Goal: Information Seeking & Learning: Learn about a topic

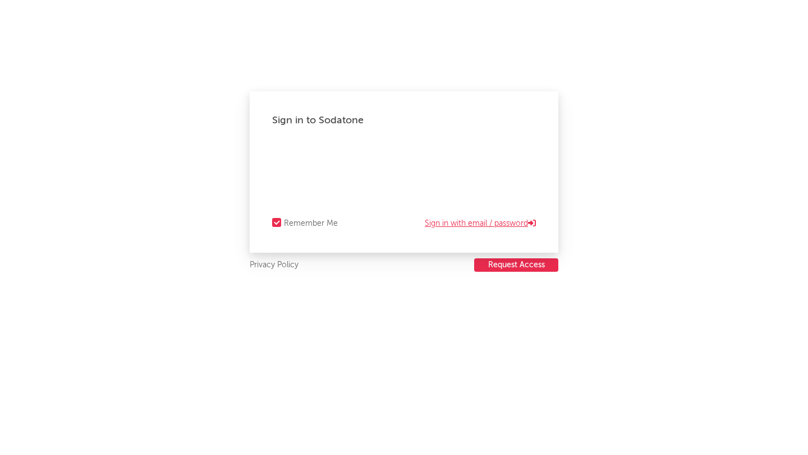
click at [460, 226] on link "Sign in with email / password" at bounding box center [480, 223] width 111 height 13
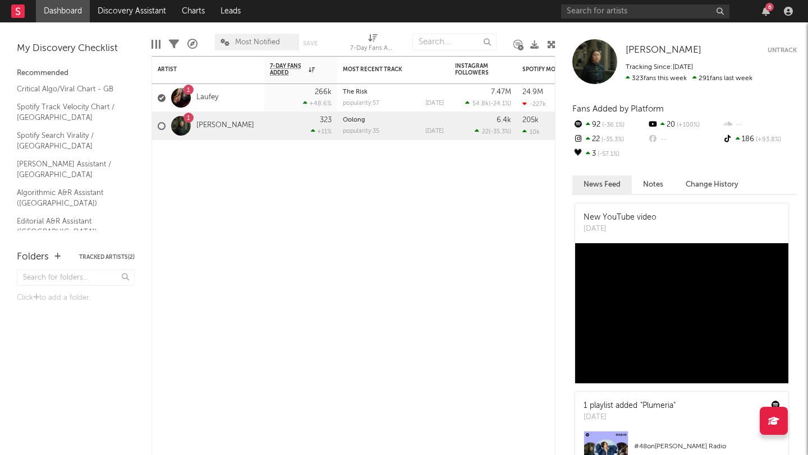
click at [22, 8] on rect at bounding box center [17, 10] width 13 height 13
click at [16, 6] on rect at bounding box center [17, 10] width 13 height 13
click at [17, 12] on rect at bounding box center [17, 10] width 13 height 13
click at [772, 12] on div "6" at bounding box center [765, 11] width 17 height 9
click at [765, 11] on icon "button" at bounding box center [766, 11] width 8 height 9
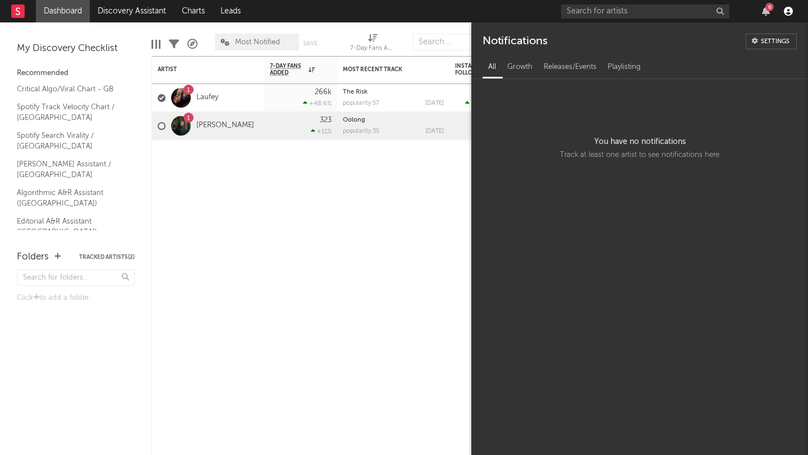
click at [792, 11] on icon "button" at bounding box center [787, 11] width 9 height 9
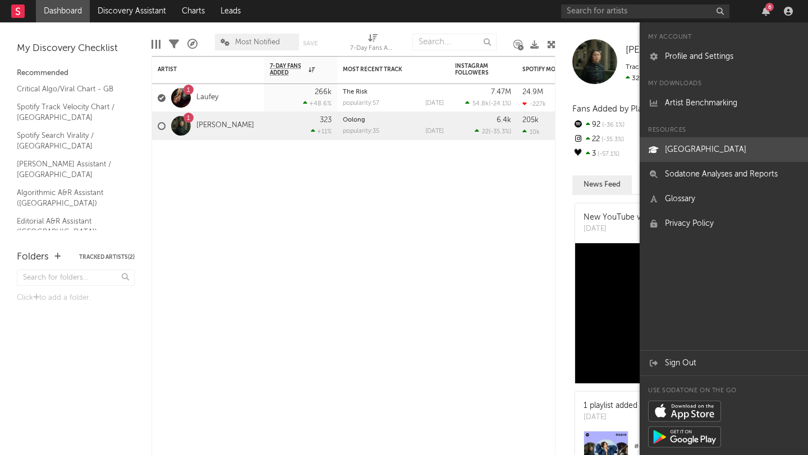
click at [706, 156] on link "[GEOGRAPHIC_DATA]" at bounding box center [723, 149] width 168 height 25
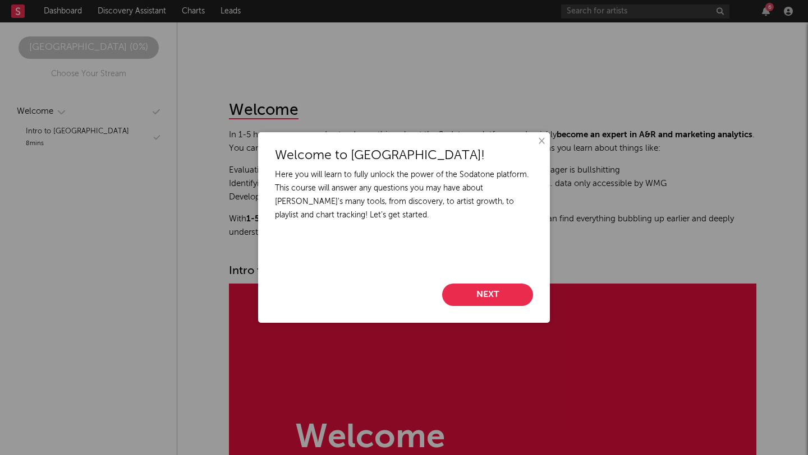
click at [499, 306] on div "Welcome to [GEOGRAPHIC_DATA]! Here you will learn to fully unlock the power of …" at bounding box center [404, 227] width 292 height 191
click at [495, 302] on button "Next" at bounding box center [487, 295] width 91 height 22
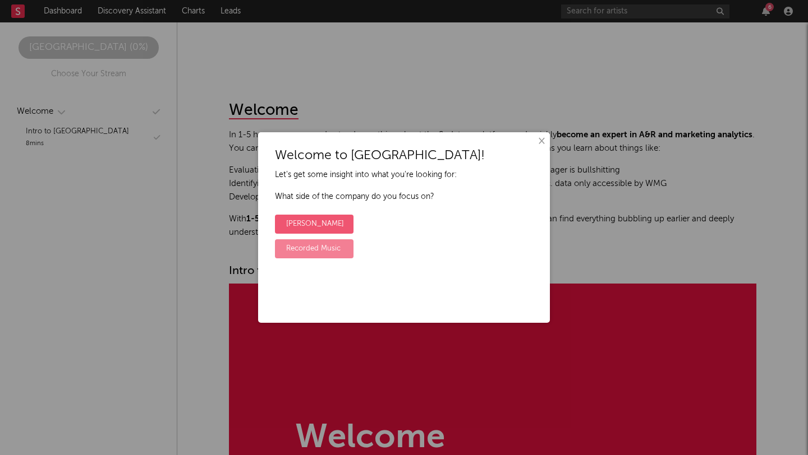
click at [338, 251] on label "Recorded Music" at bounding box center [314, 248] width 79 height 19
click at [282, 244] on input "Recorded Music" at bounding box center [278, 240] width 7 height 7
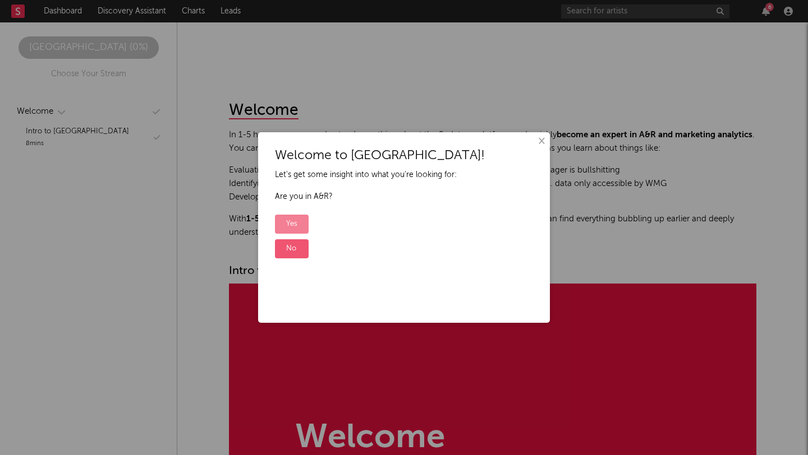
click at [292, 223] on label "Yes" at bounding box center [292, 224] width 34 height 19
click at [282, 219] on input "Yes" at bounding box center [278, 215] width 7 height 7
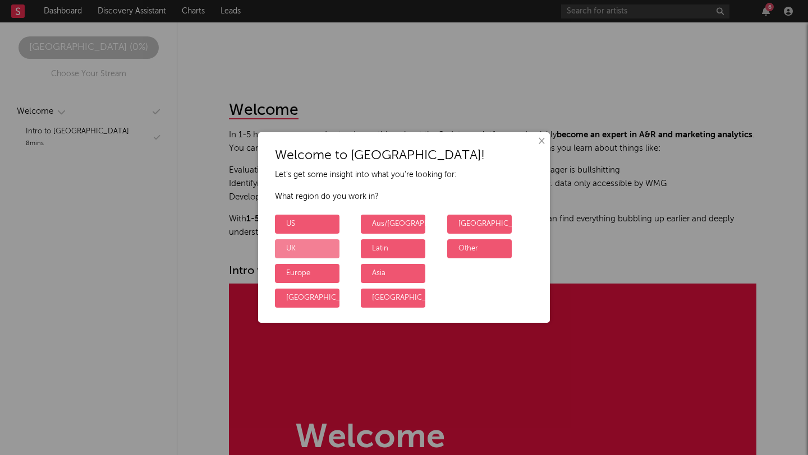
click at [320, 250] on label "UK" at bounding box center [307, 248] width 64 height 19
click at [282, 244] on input "UK" at bounding box center [278, 240] width 7 height 7
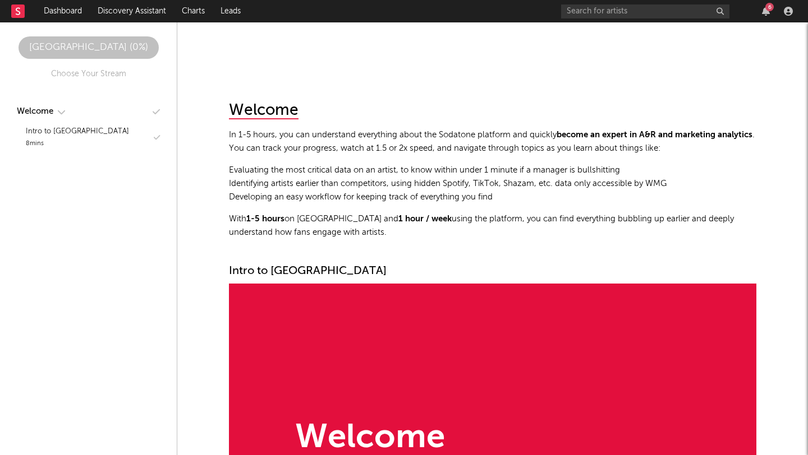
click at [298, 306] on div "Welcome Intro to [GEOGRAPHIC_DATA]" at bounding box center [492, 451] width 527 height 335
click at [328, 131] on p "In 1-5 hours, you can understand everything about the Sodatone platform and qui…" at bounding box center [492, 141] width 527 height 27
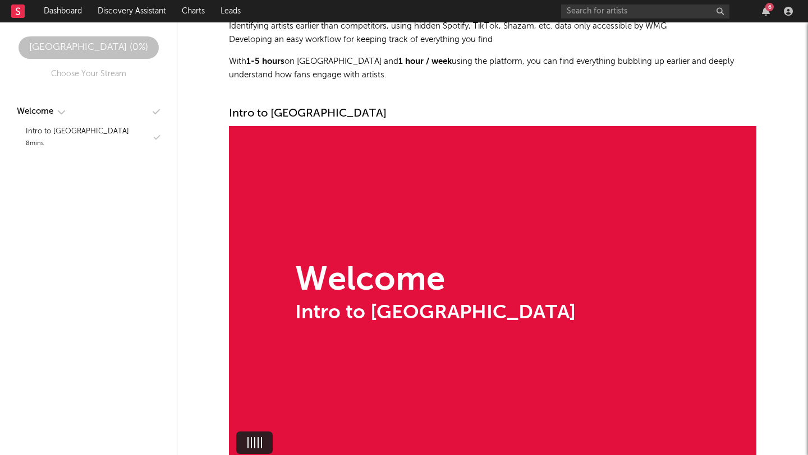
scroll to position [230, 0]
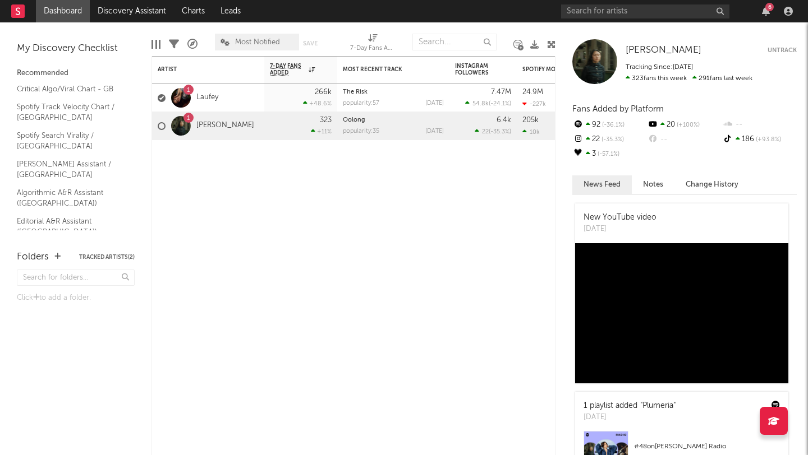
click at [770, 12] on div "6" at bounding box center [765, 11] width 17 height 9
click at [122, 7] on link "Discovery Assistant" at bounding box center [132, 11] width 84 height 22
